Goal: Task Accomplishment & Management: Use online tool/utility

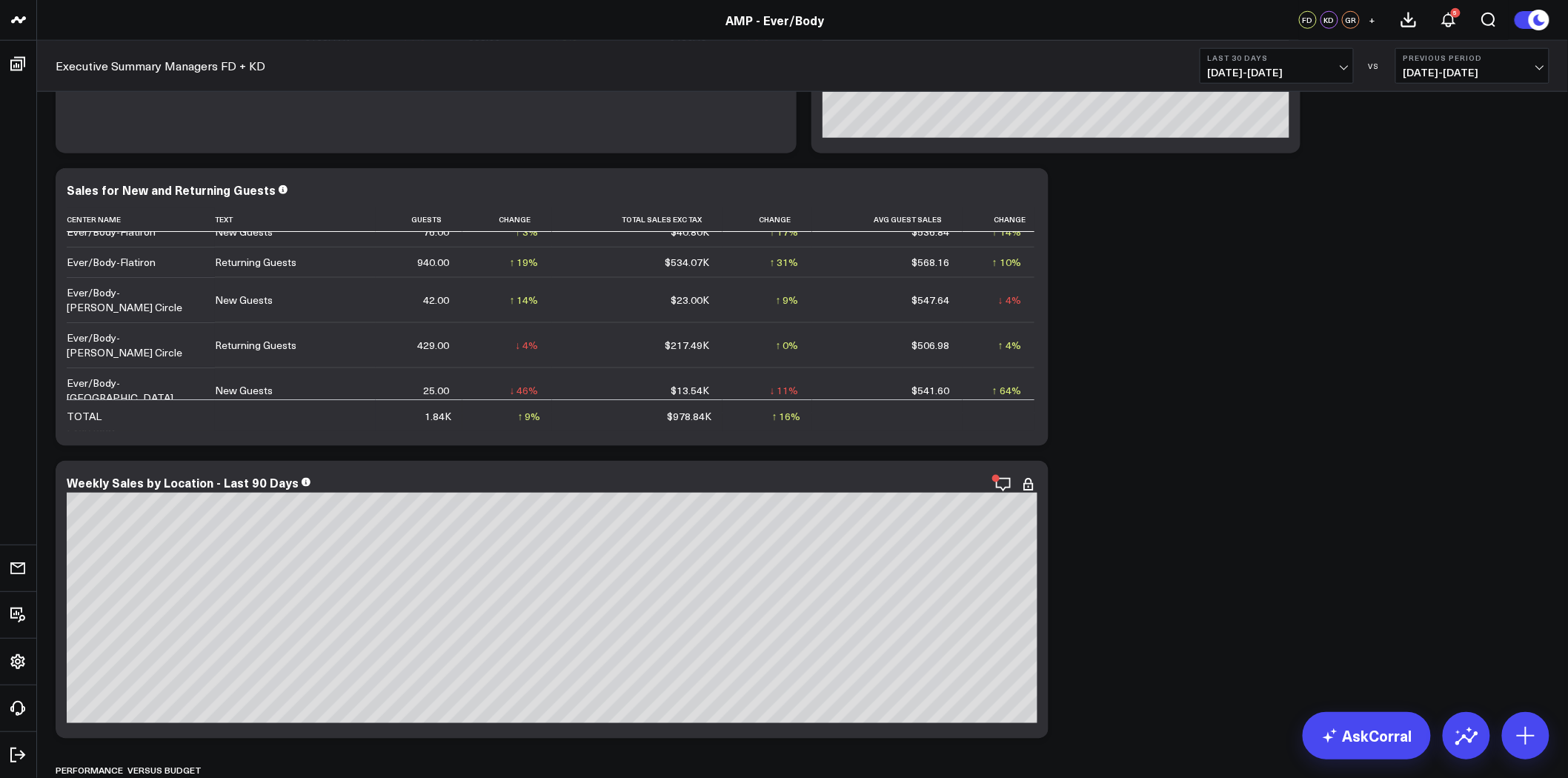
scroll to position [658, 0]
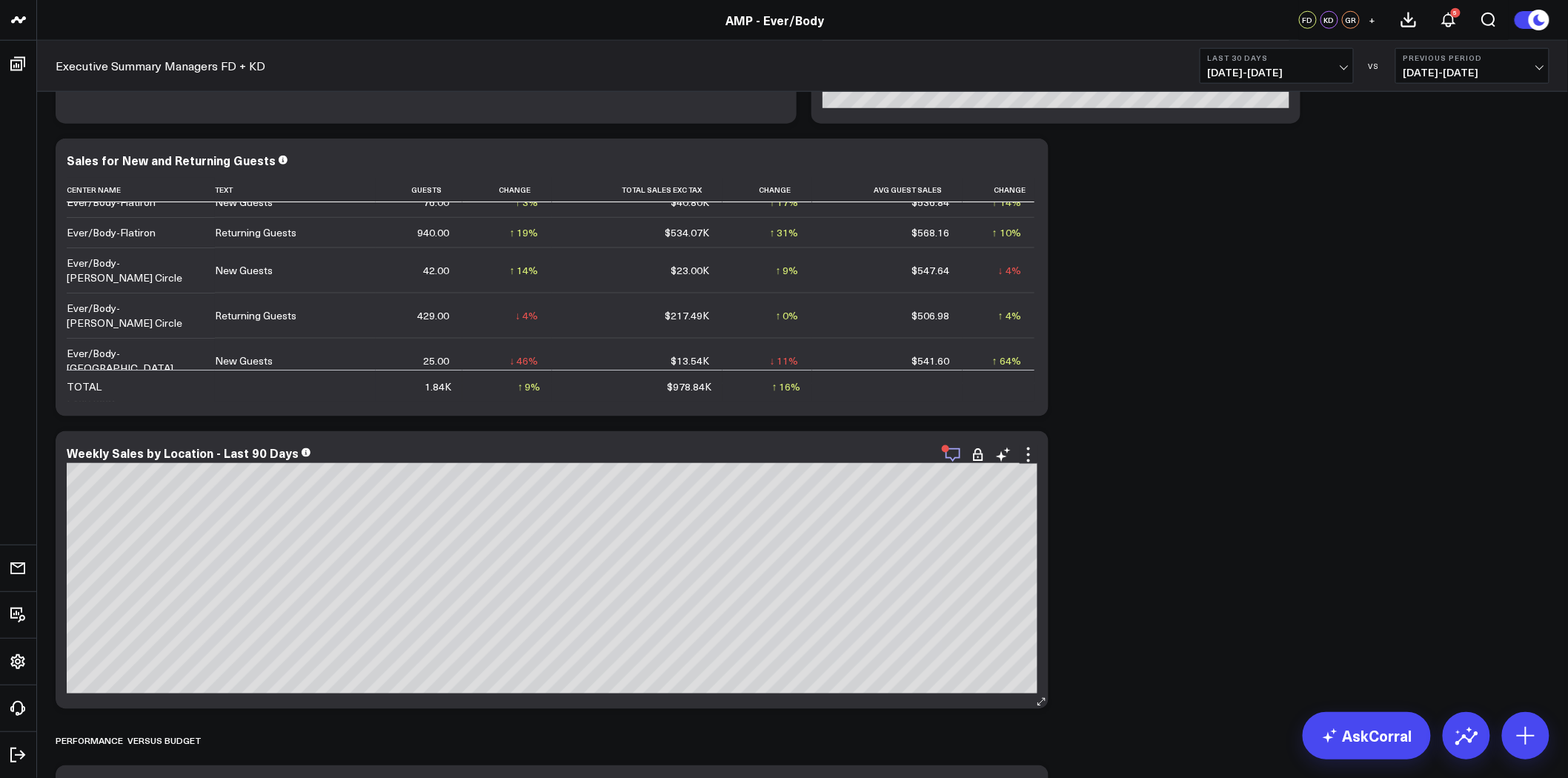
click at [957, 454] on icon "button" at bounding box center [953, 455] width 18 height 18
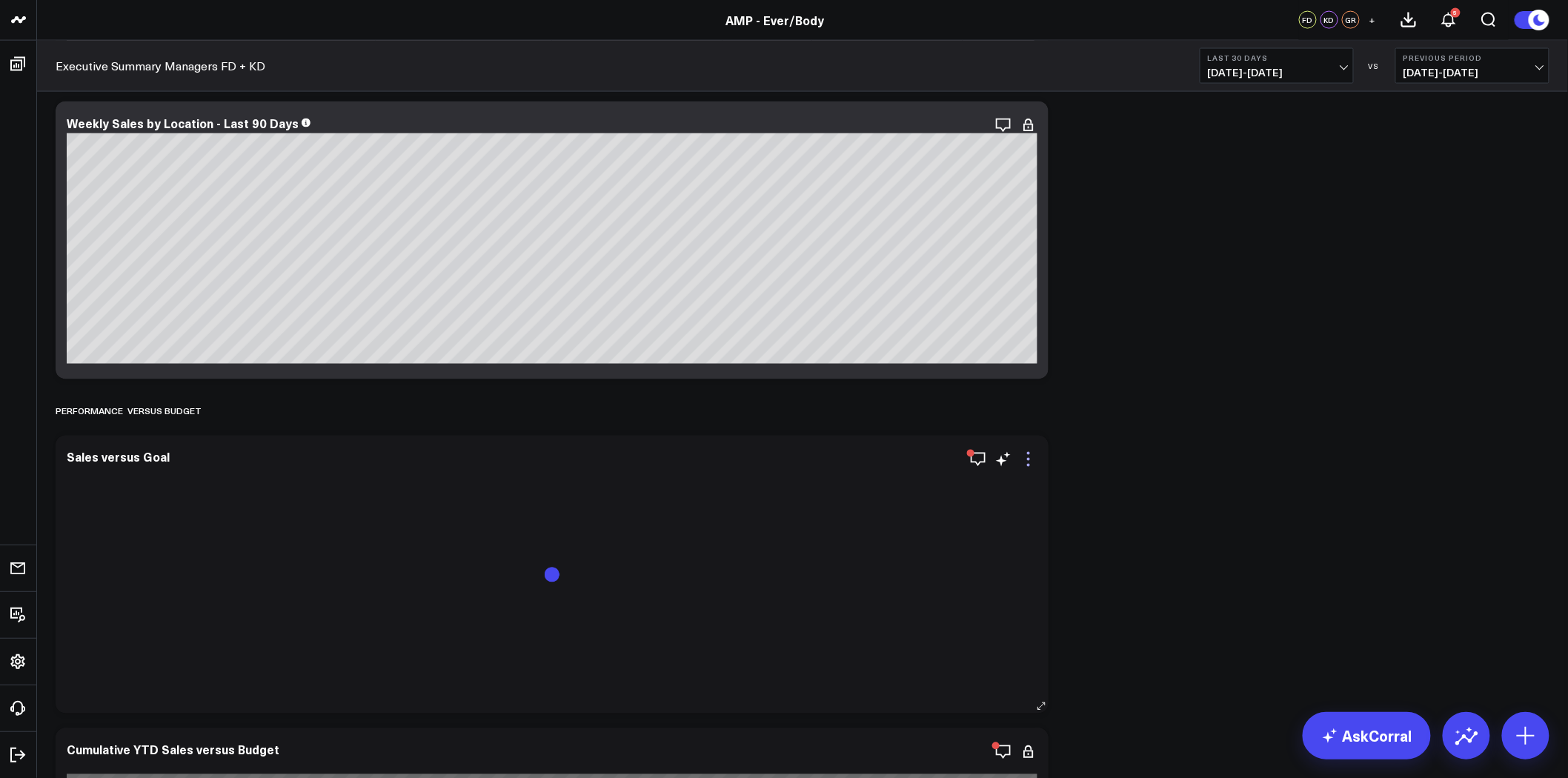
scroll to position [1152, 0]
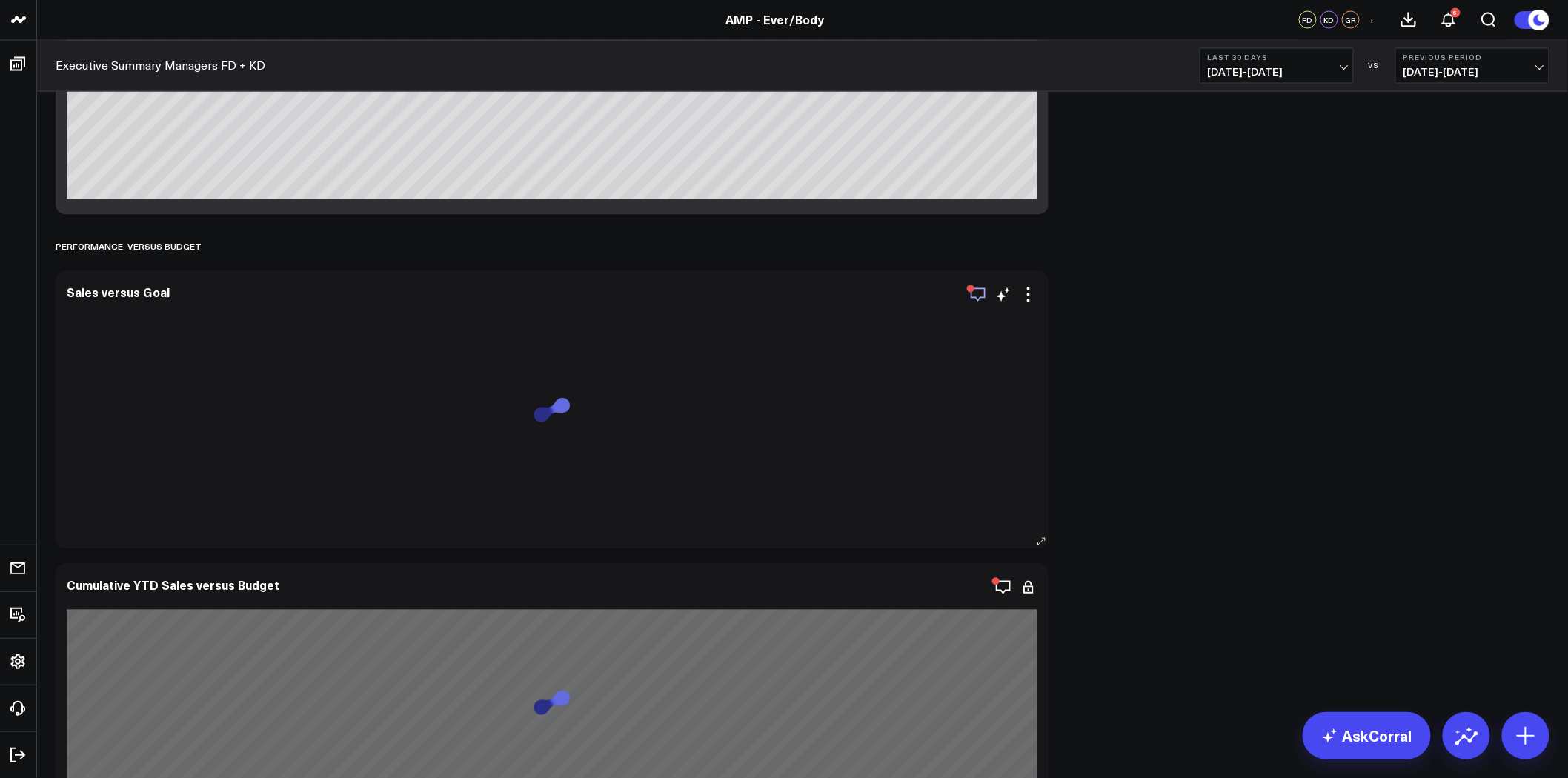
click at [981, 292] on icon "button" at bounding box center [978, 295] width 18 height 18
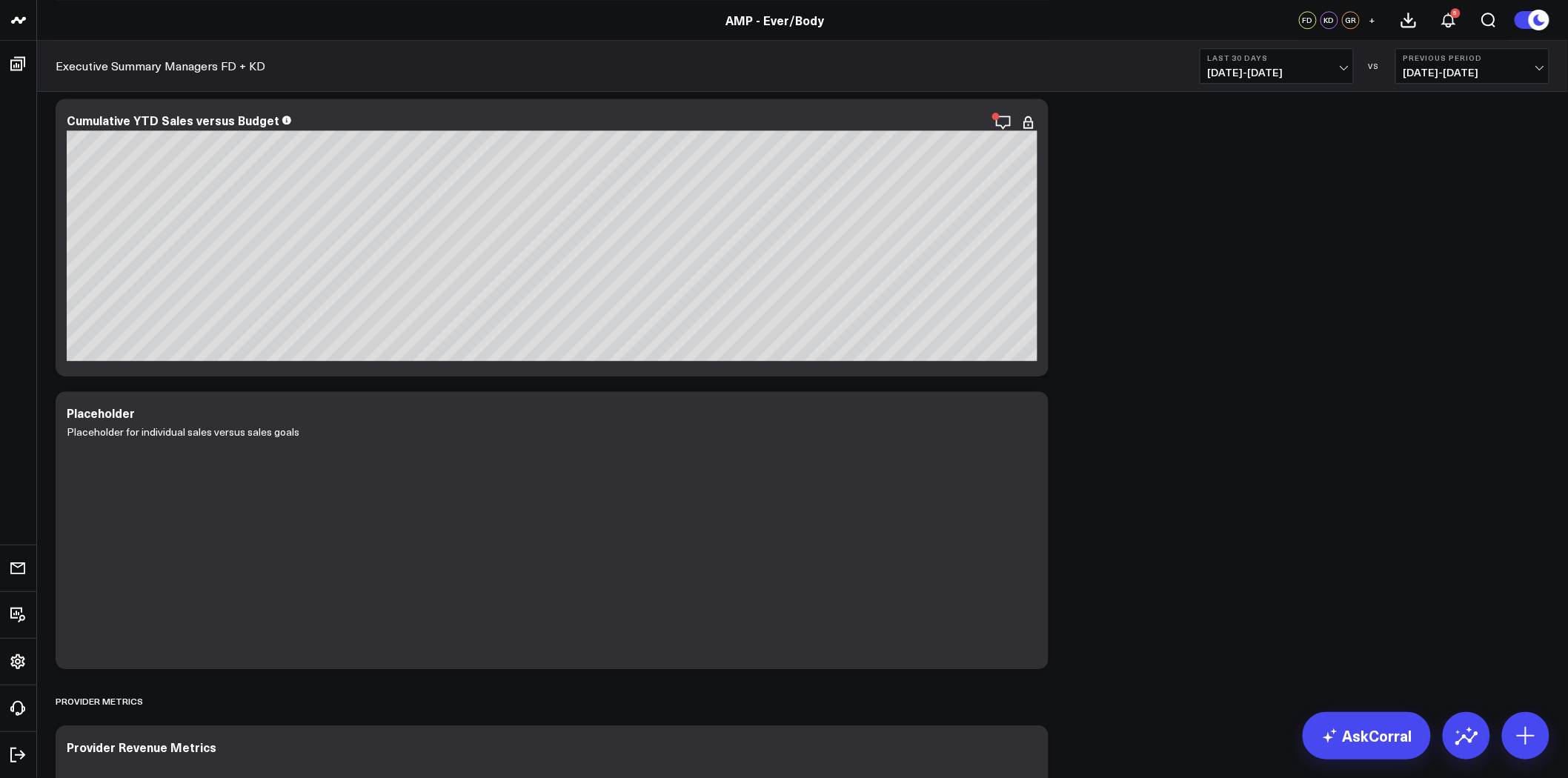
scroll to position [1647, 0]
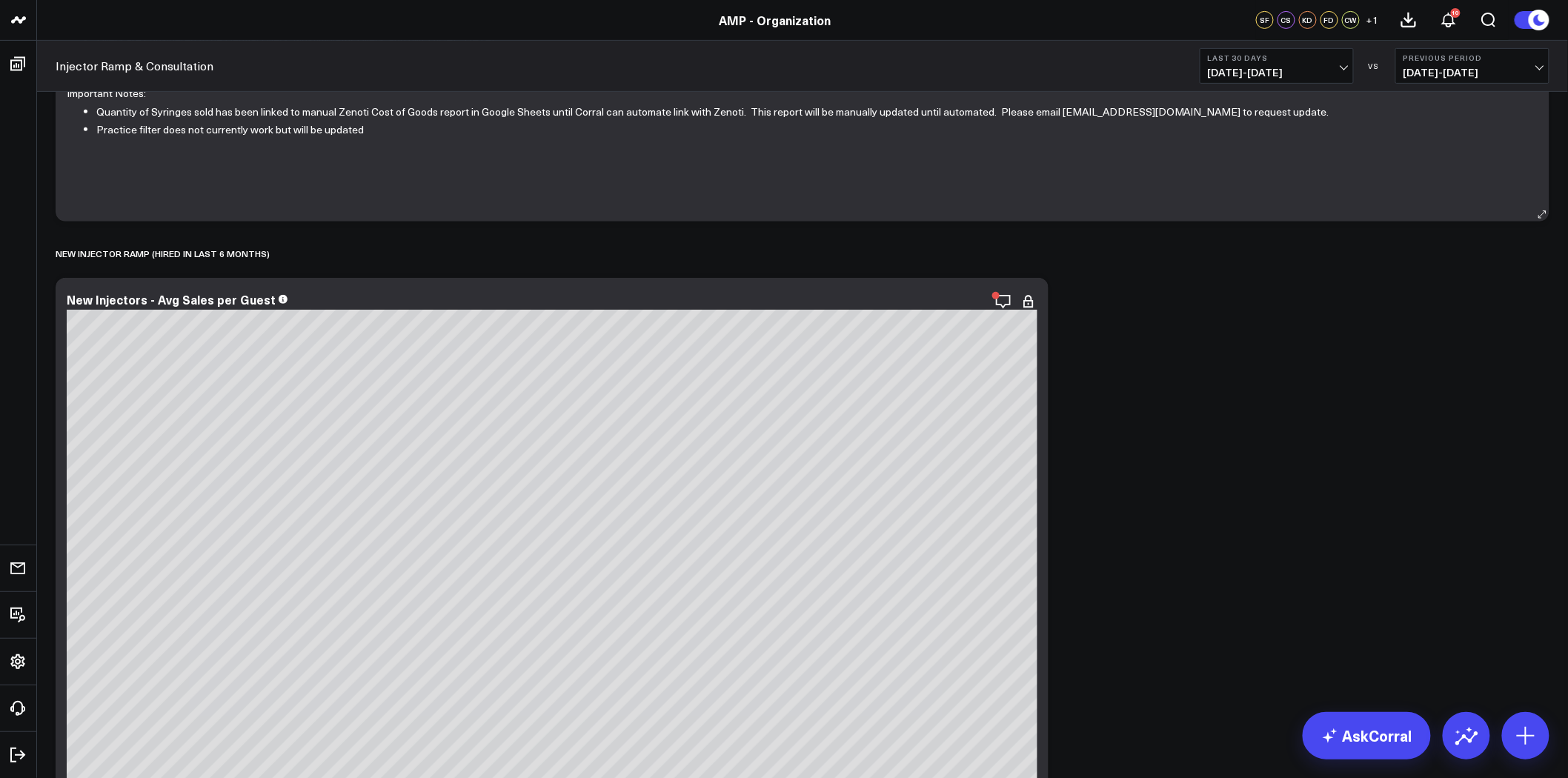
scroll to position [247, 0]
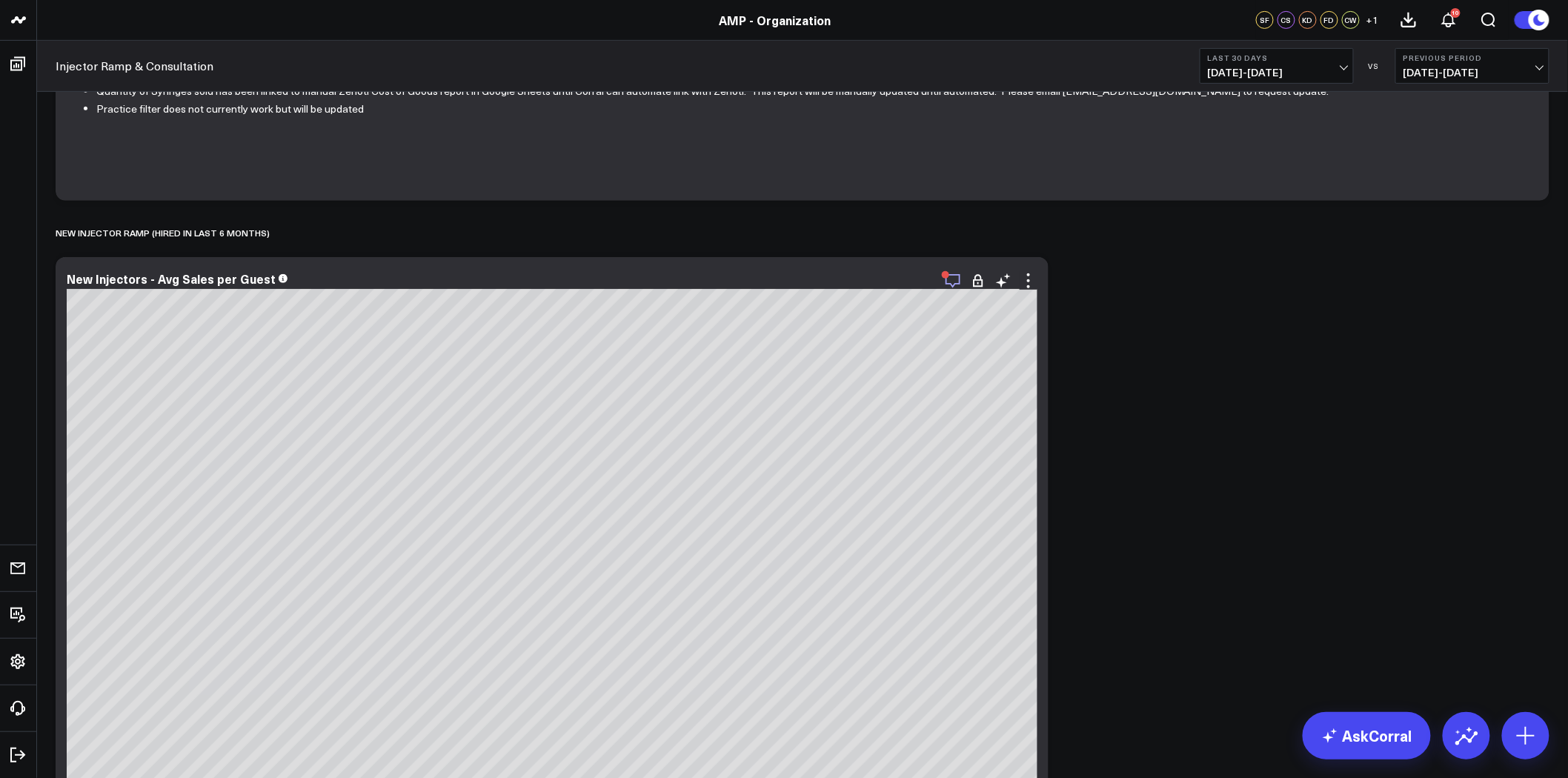
click at [954, 278] on icon "button" at bounding box center [953, 281] width 18 height 18
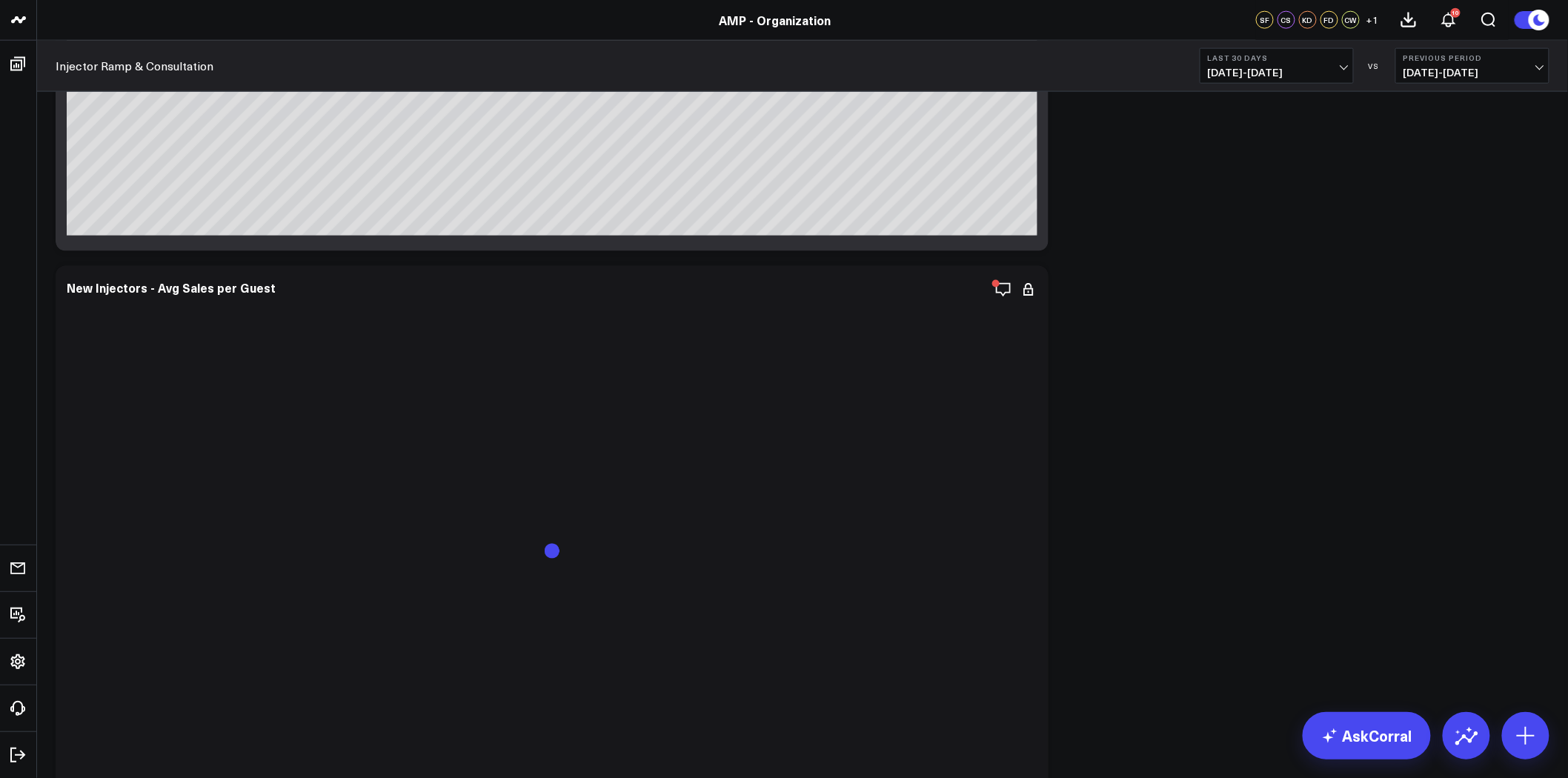
scroll to position [1152, 0]
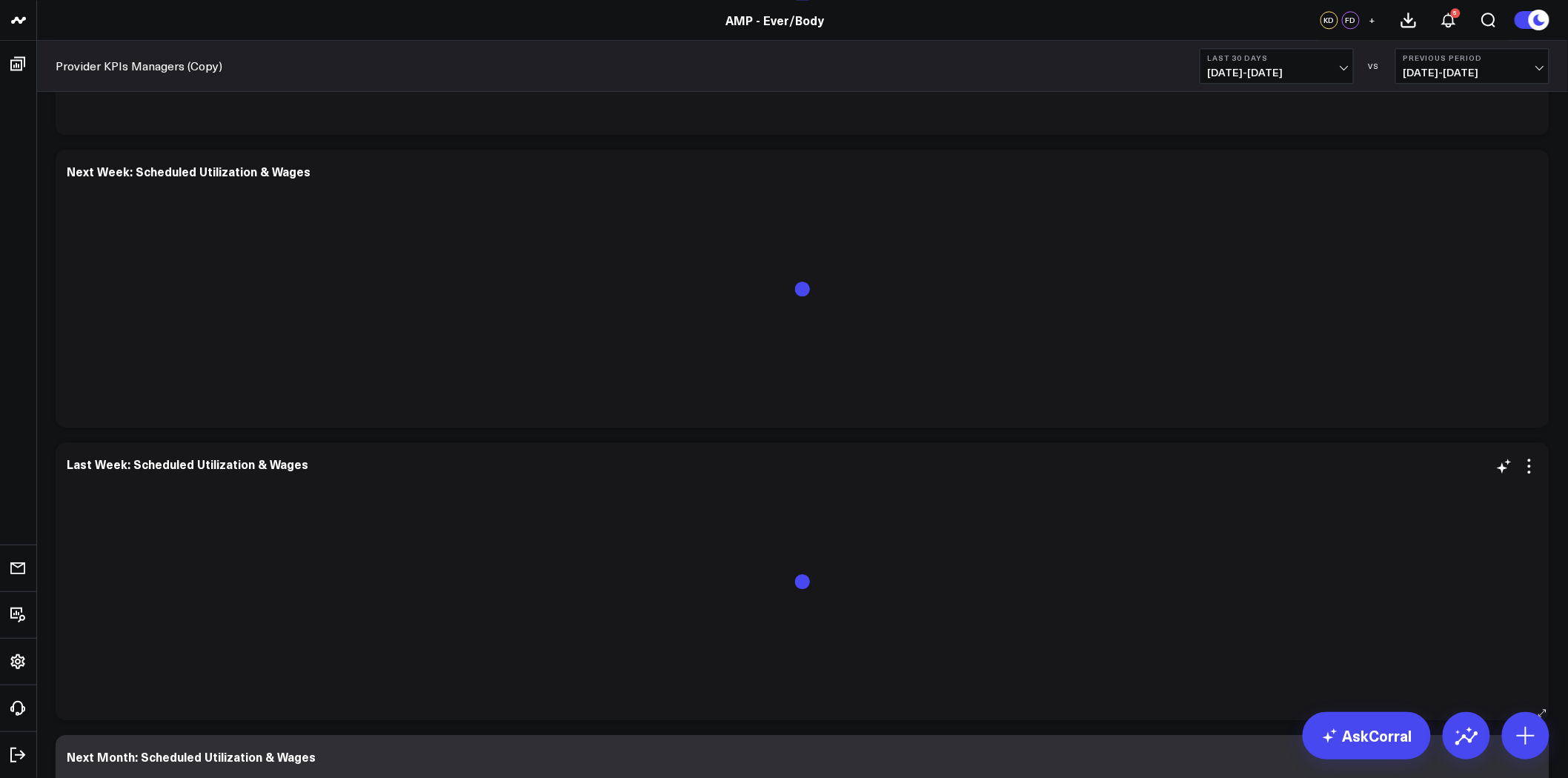
scroll to position [4036, 0]
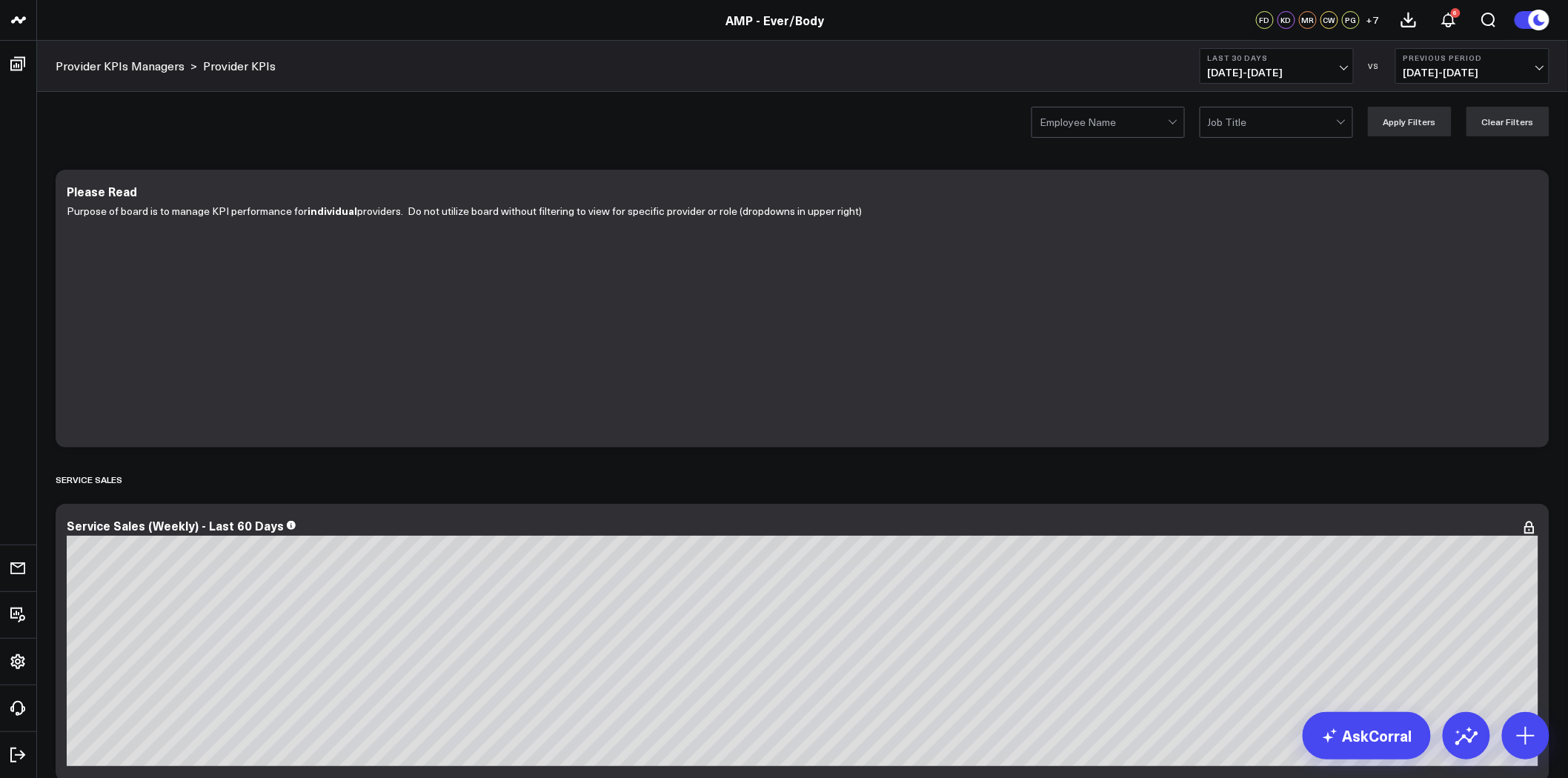
click at [1164, 118] on div at bounding box center [1103, 122] width 128 height 30
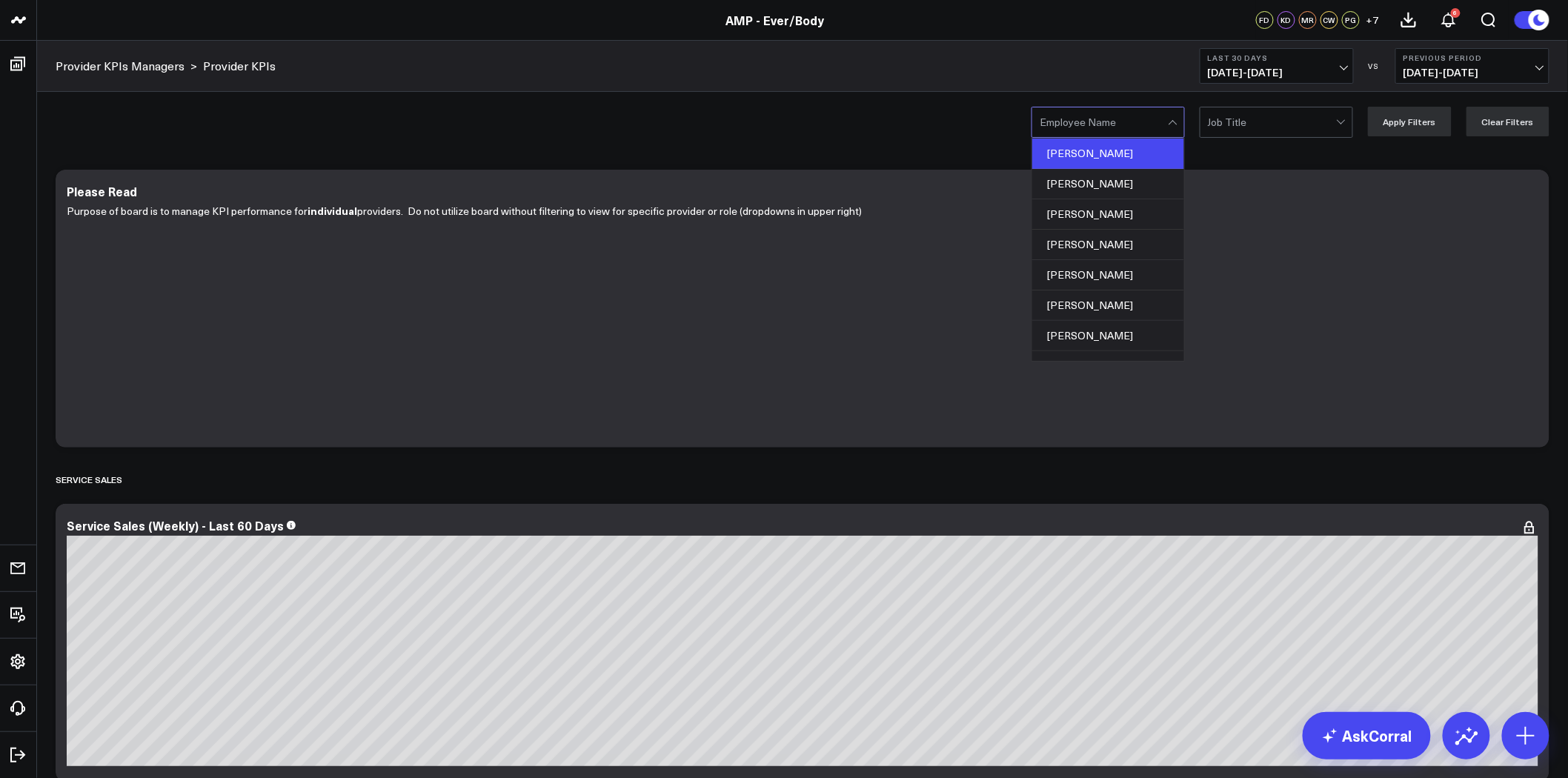
click at [1113, 155] on div "[PERSON_NAME]" at bounding box center [1108, 154] width 152 height 31
click at [998, 146] on div "option Agnes Wong, selected. 23 results available. Use Up and Down to choose op…" at bounding box center [802, 121] width 1531 height 59
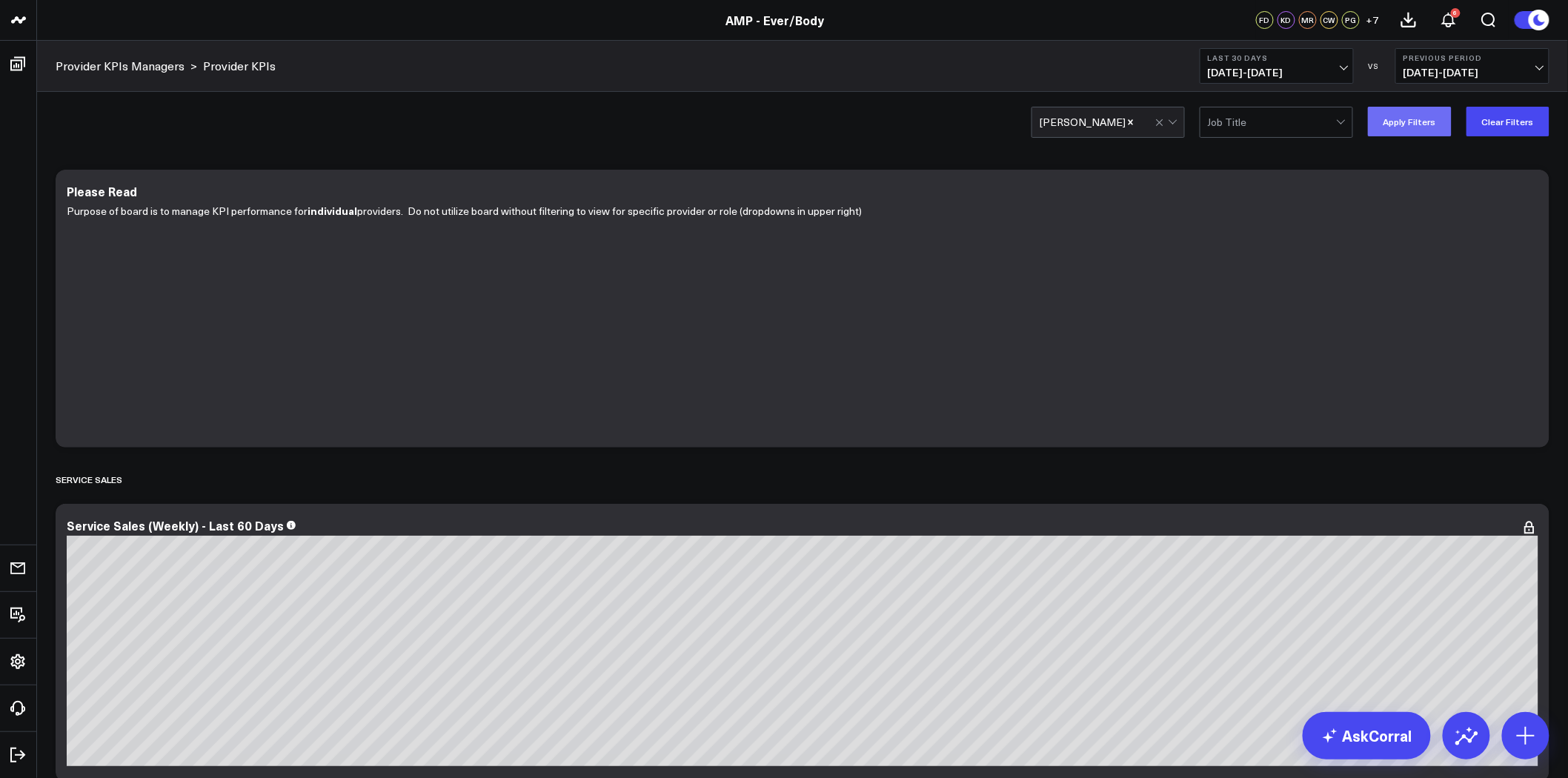
click at [1415, 117] on button "Apply Filters" at bounding box center [1410, 121] width 84 height 30
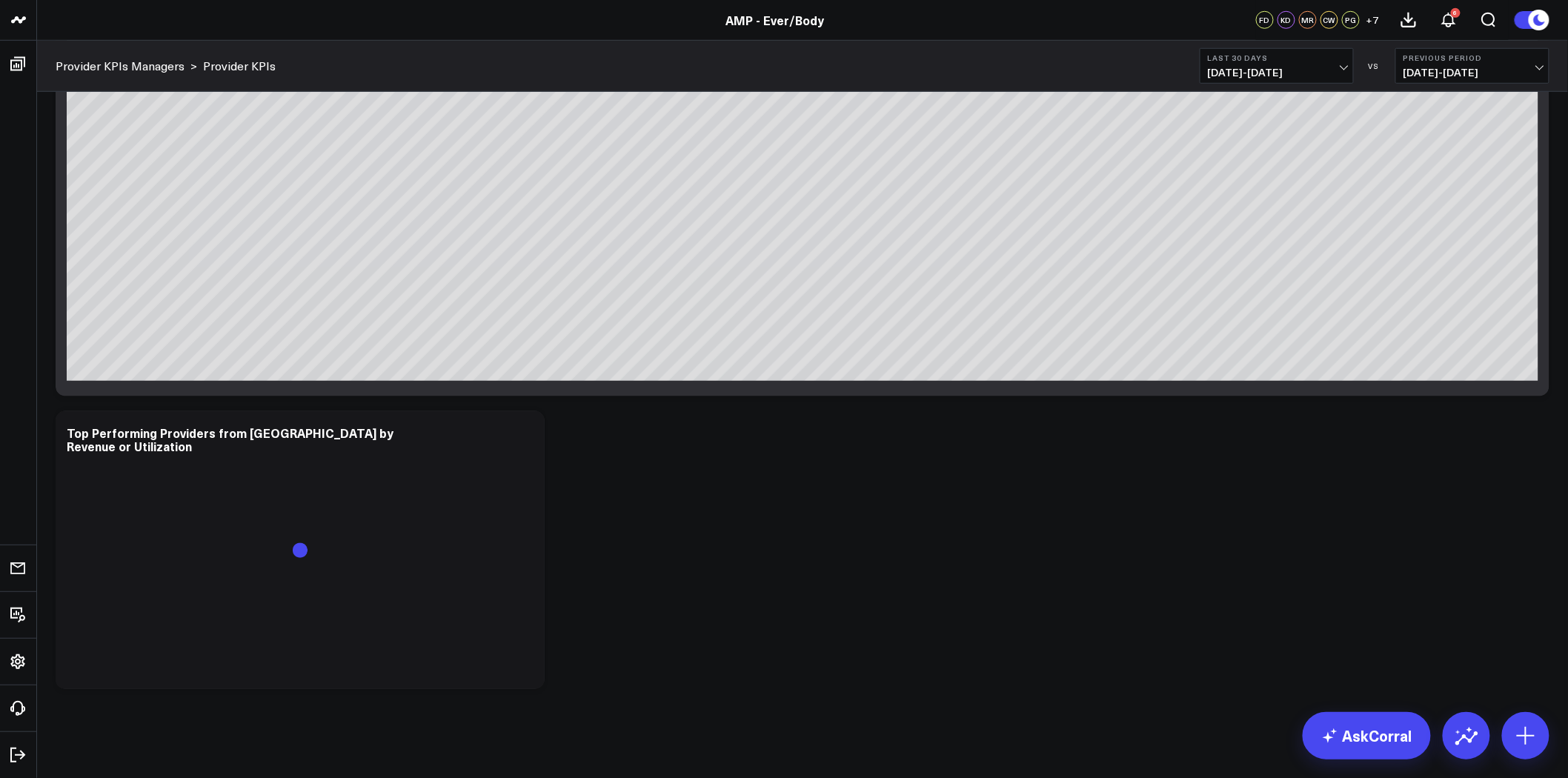
scroll to position [5202, 0]
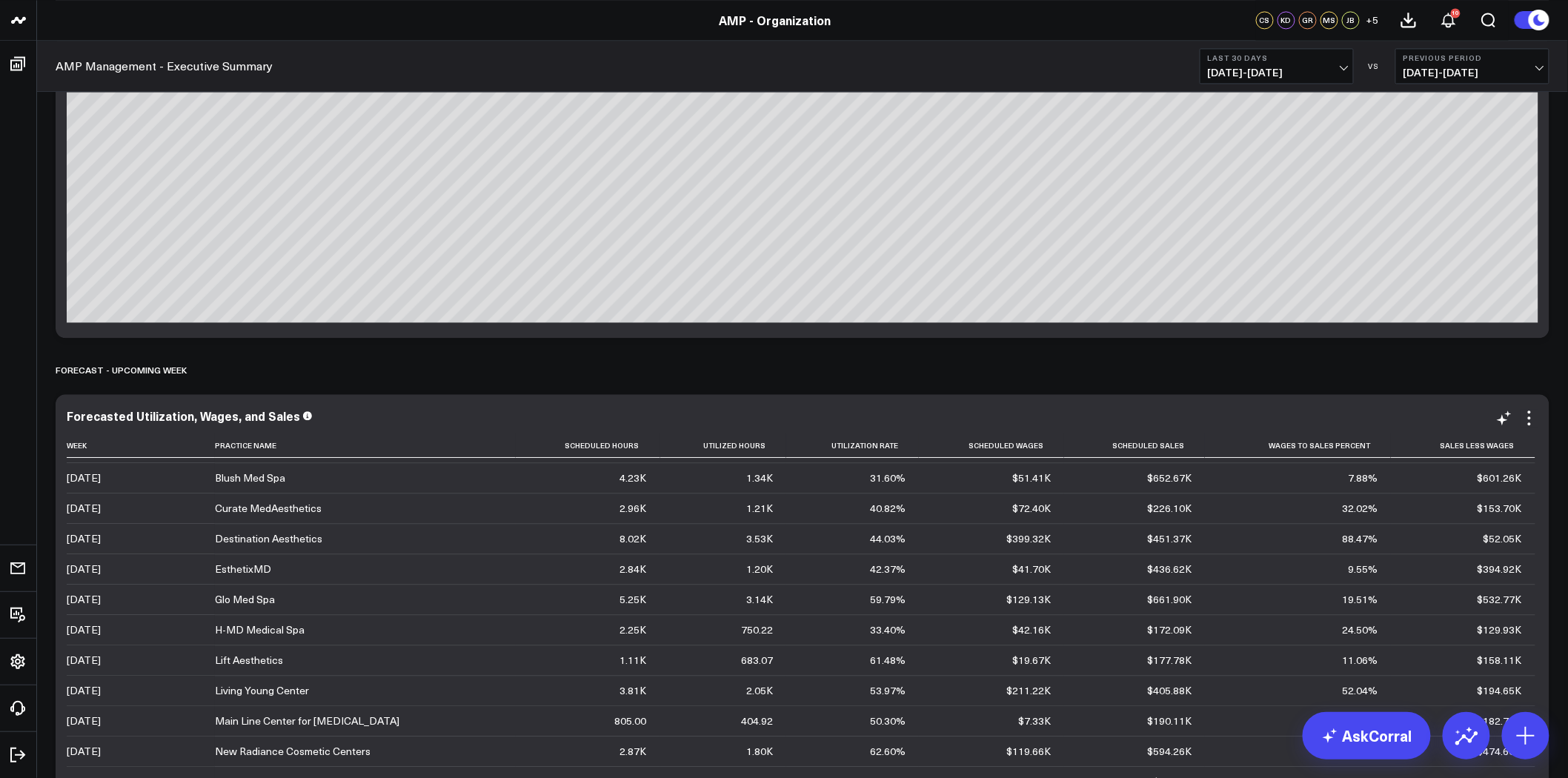
scroll to position [4118, 0]
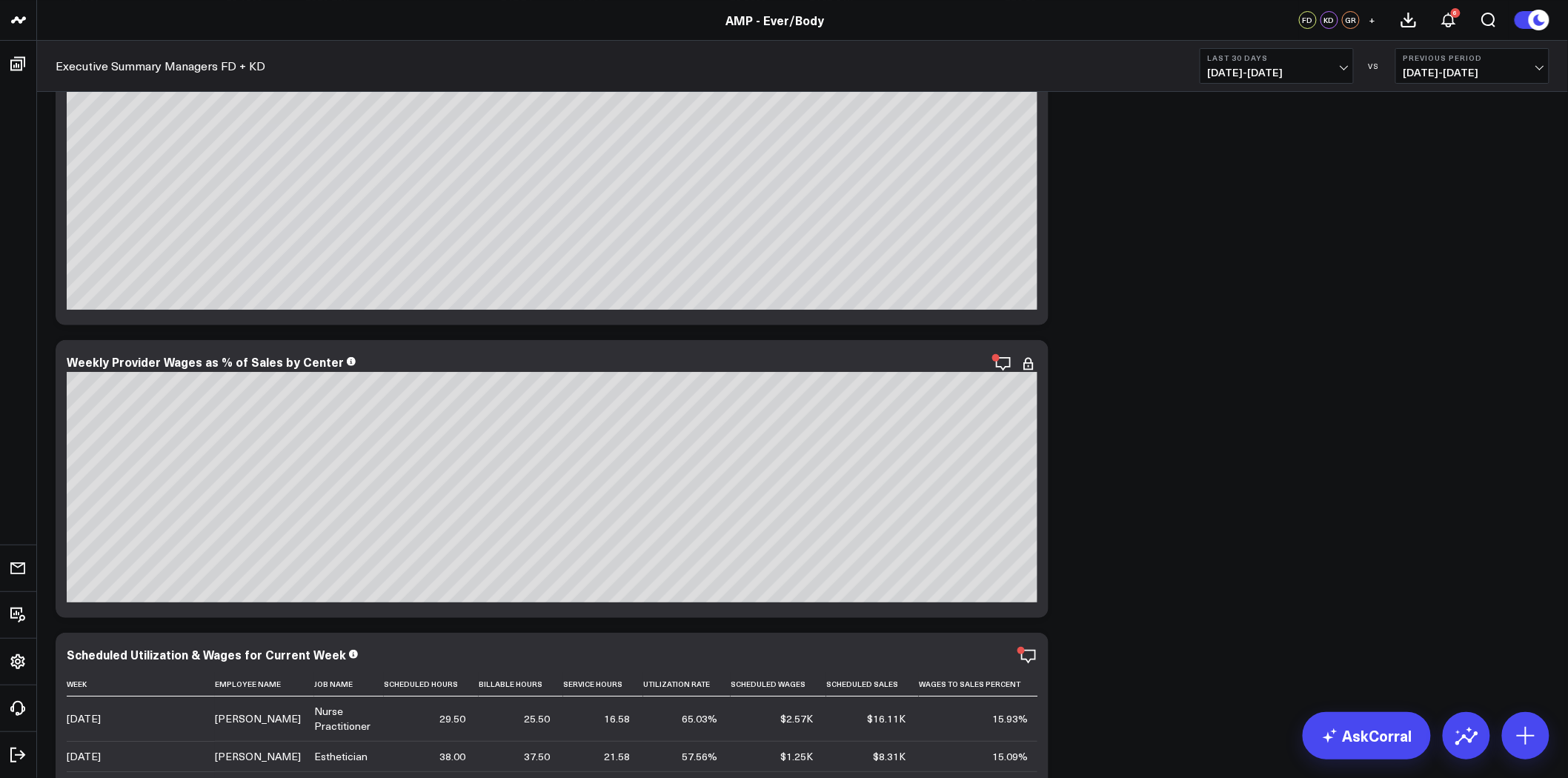
scroll to position [4599, 0]
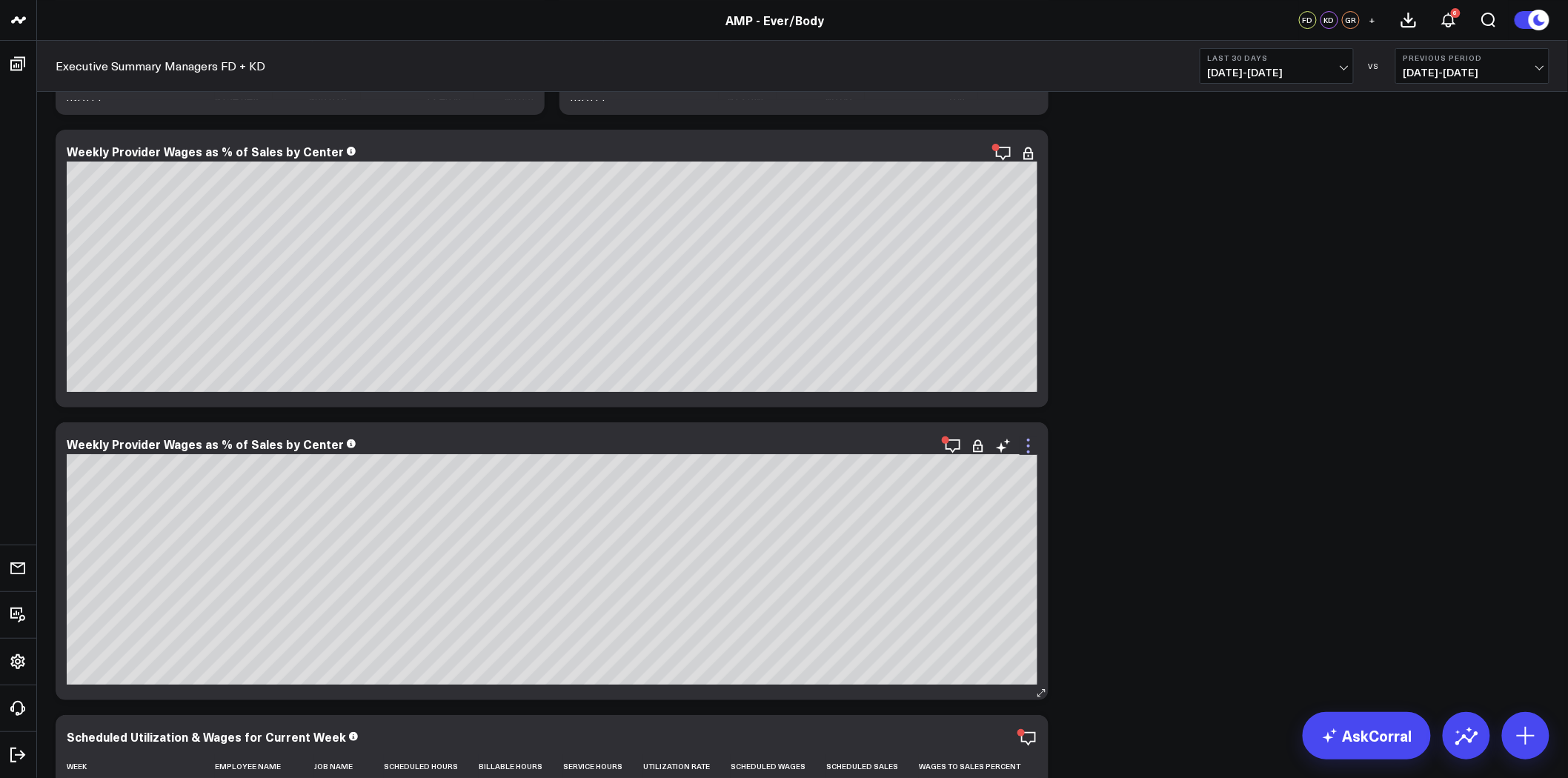
click at [1020, 441] on icon at bounding box center [1028, 446] width 18 height 18
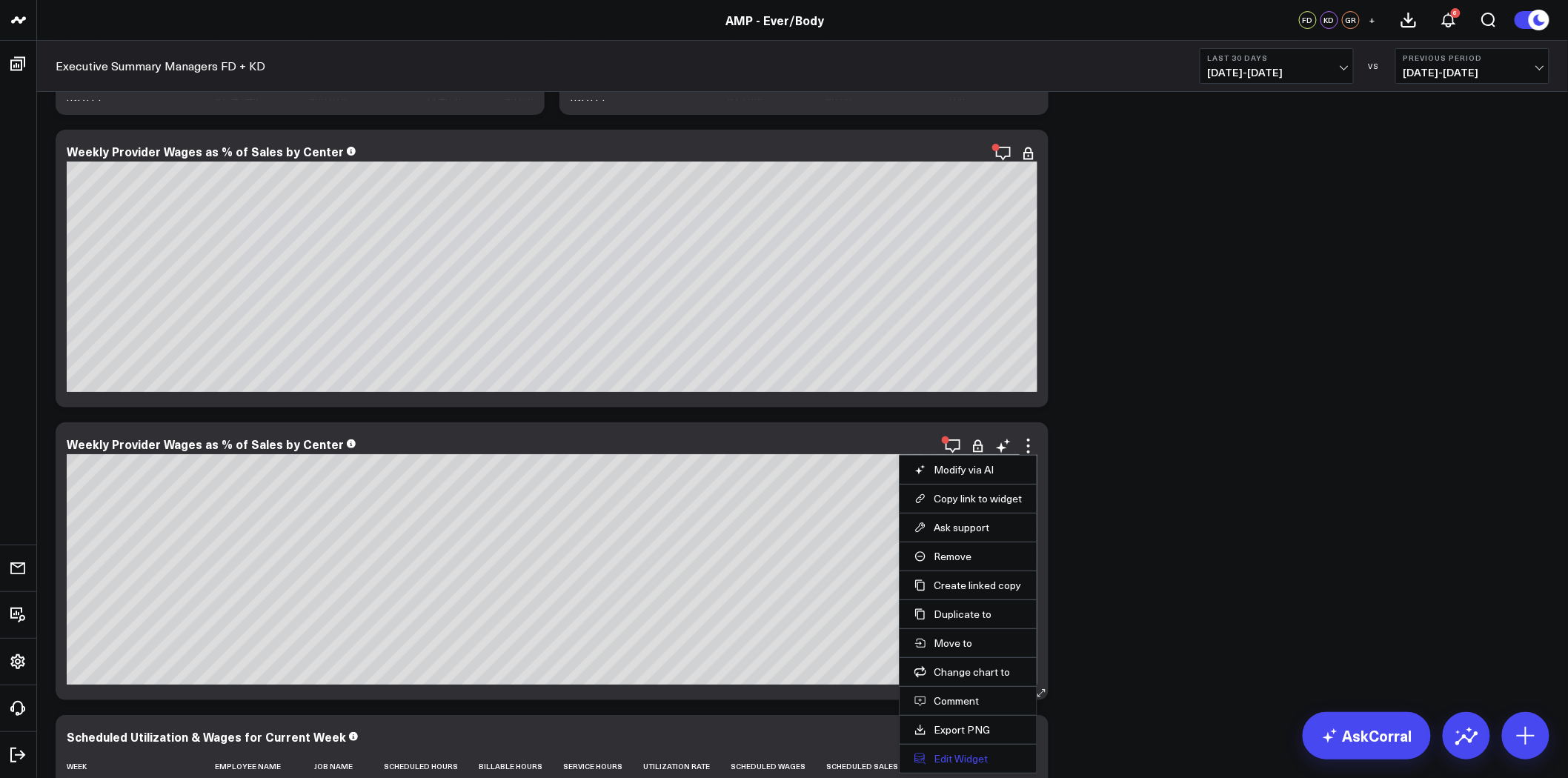
click at [953, 761] on button "Edit Widget" at bounding box center [968, 759] width 107 height 13
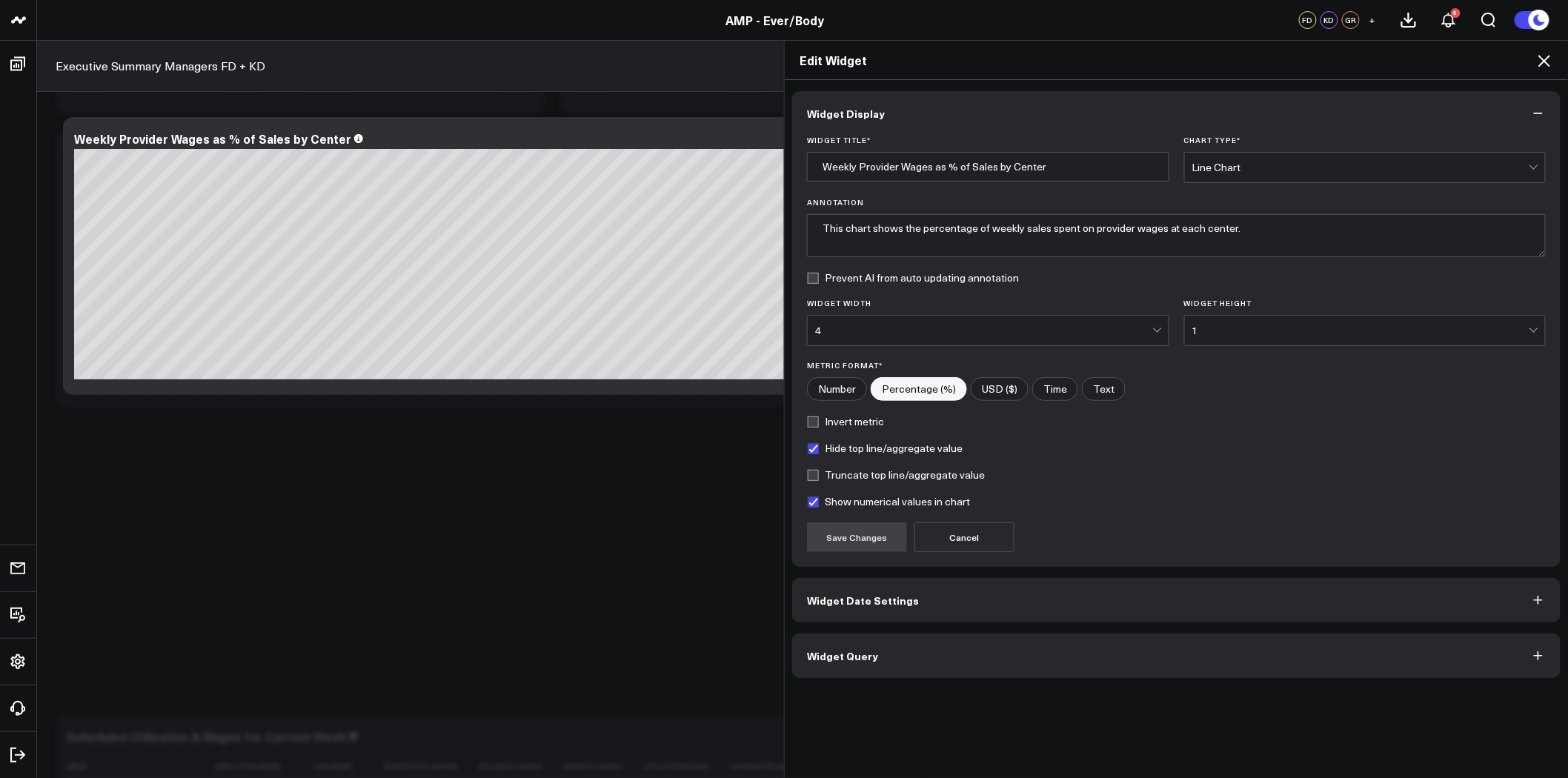
click at [865, 662] on span "Widget Query" at bounding box center [842, 656] width 71 height 12
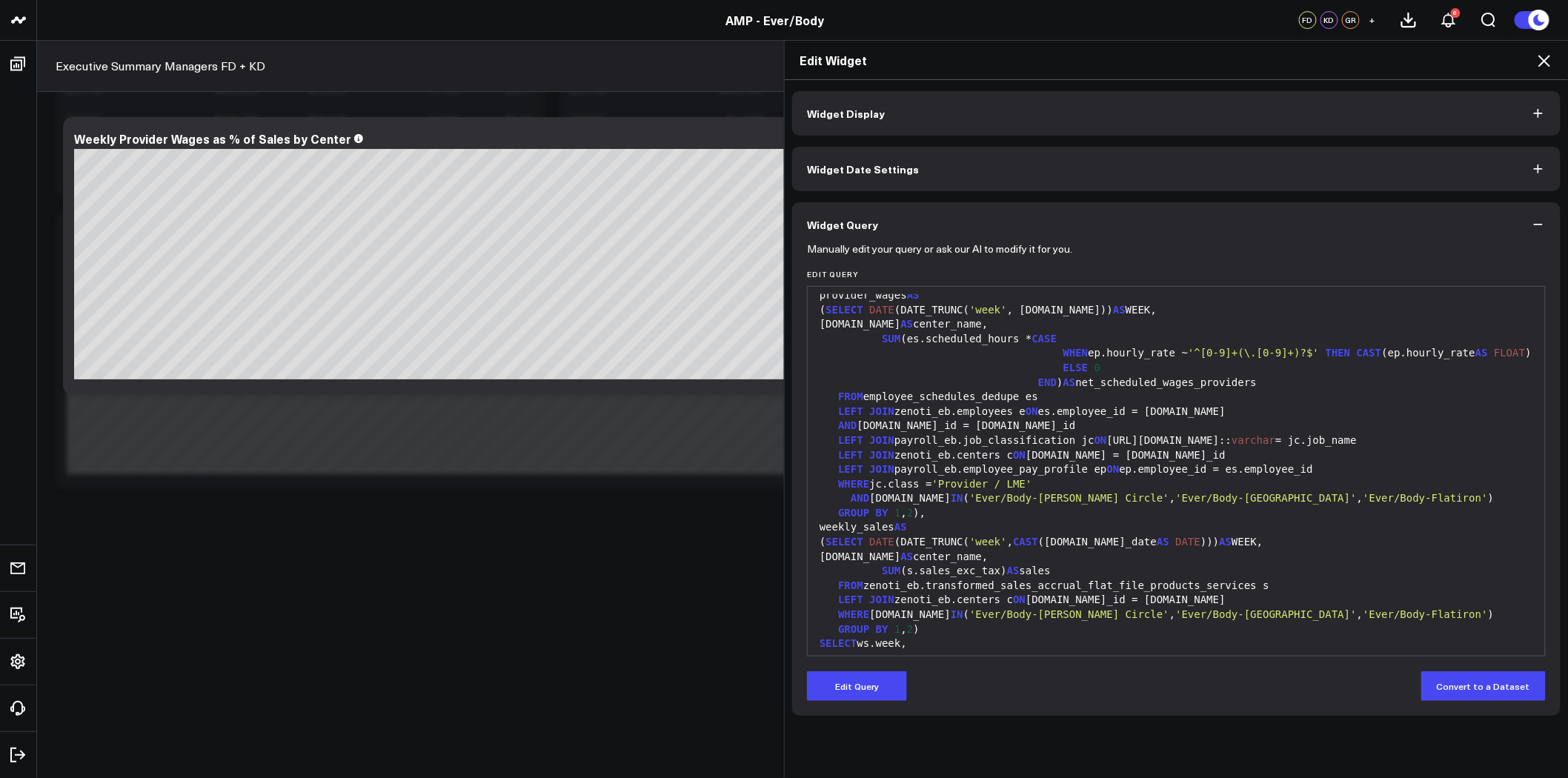
scroll to position [82, 0]
click at [22, 67] on div "Edit Widget Widget Display Widget Date Settings Widget Query Manually edit your…" at bounding box center [784, 409] width 1568 height 739
click at [1543, 60] on icon at bounding box center [1544, 61] width 18 height 18
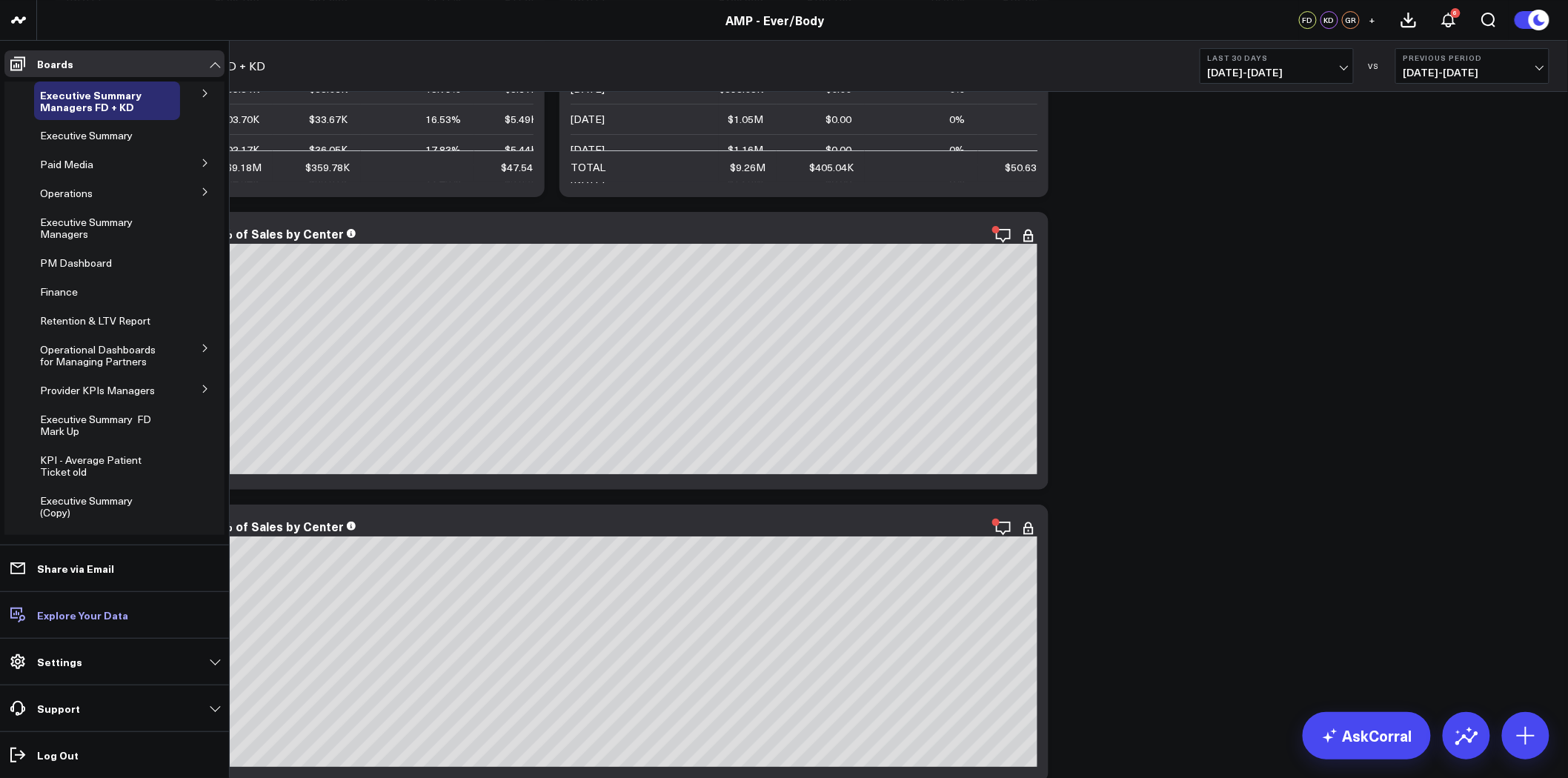
click at [114, 612] on p "Explore Your Data" at bounding box center [83, 615] width 91 height 12
